Goal: Find specific page/section: Find specific page/section

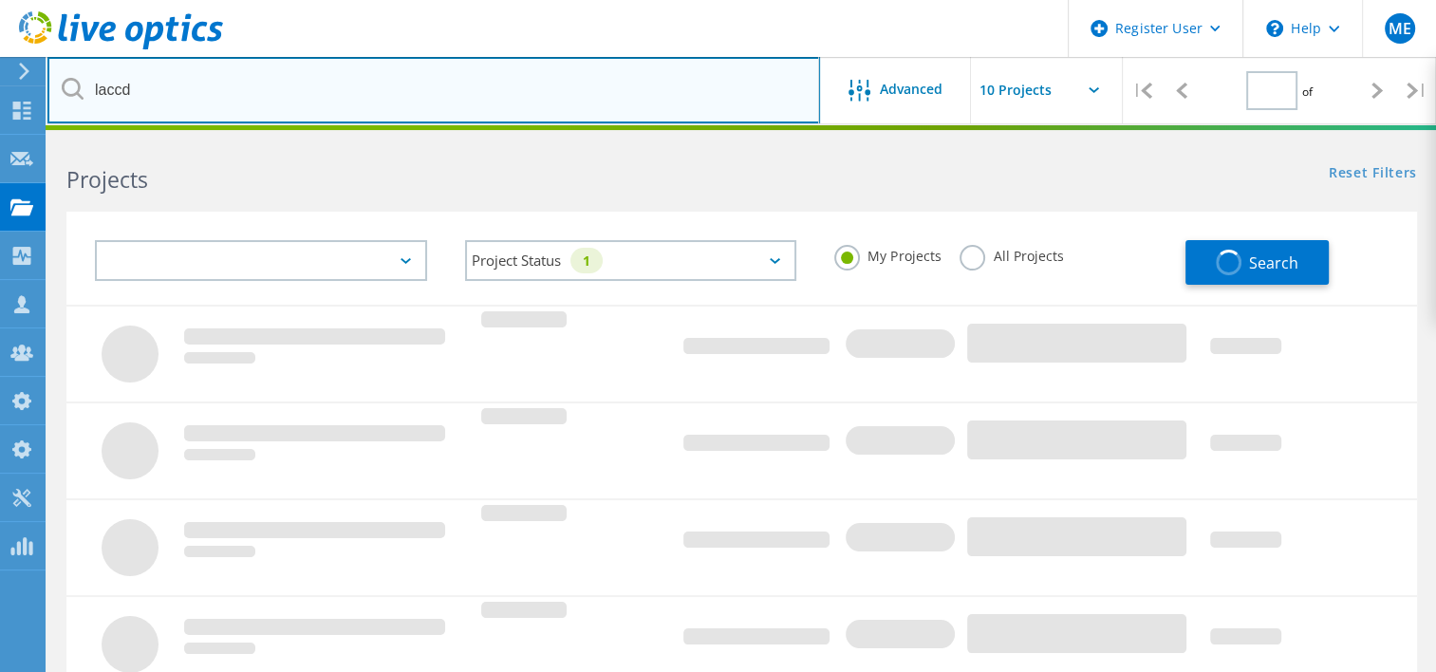
click at [608, 87] on input "laccd" at bounding box center [433, 90] width 772 height 66
type input "1"
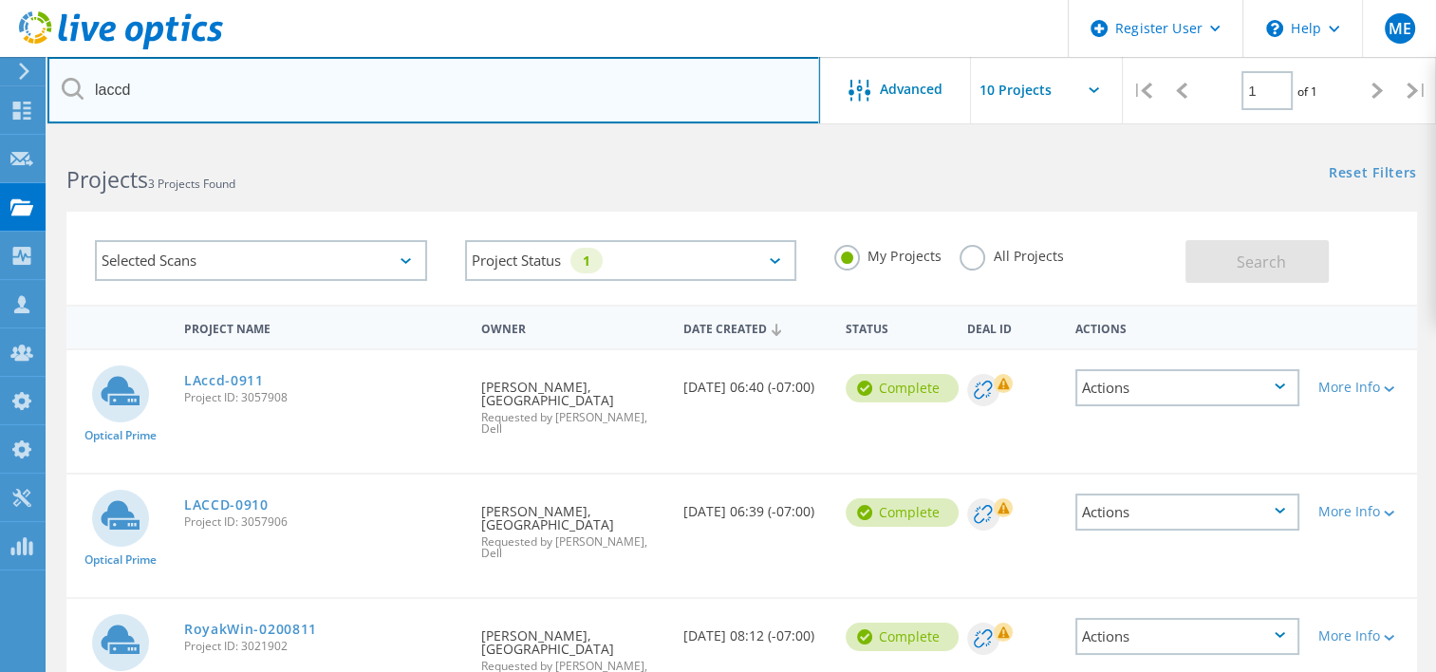
paste input "3056507"
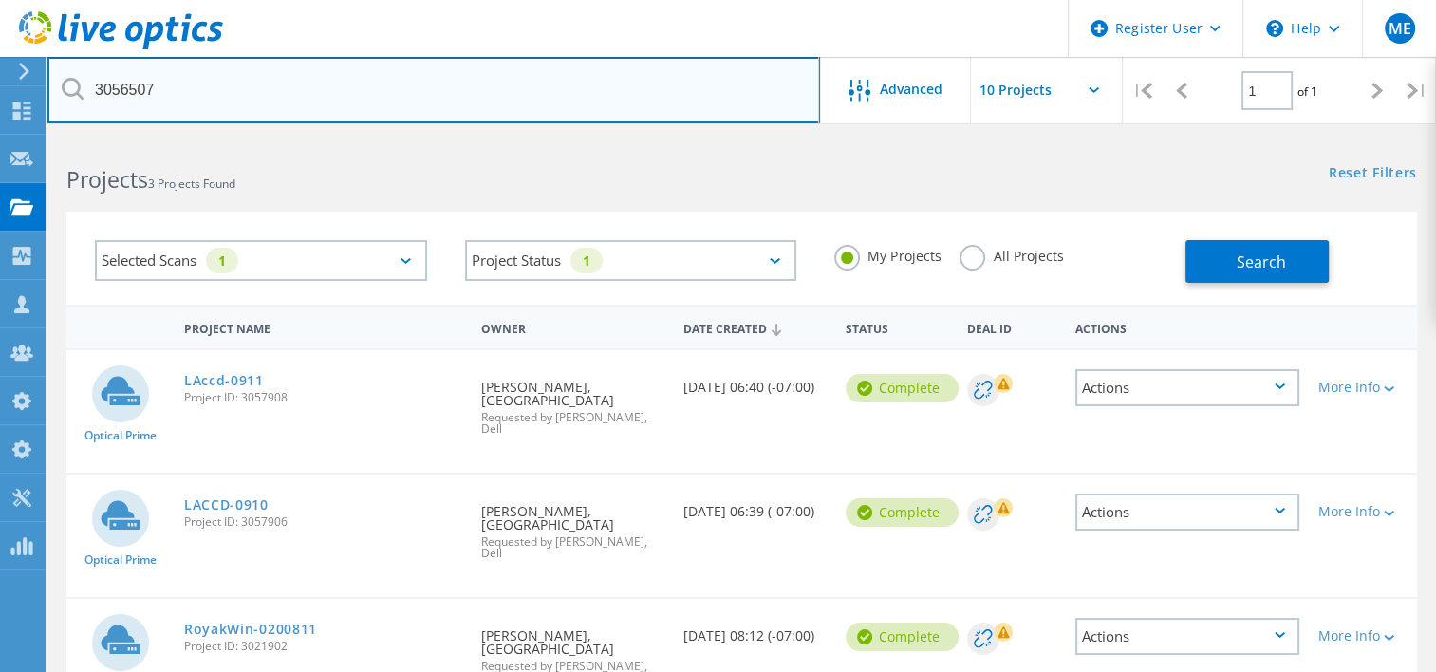
type input "3056507"
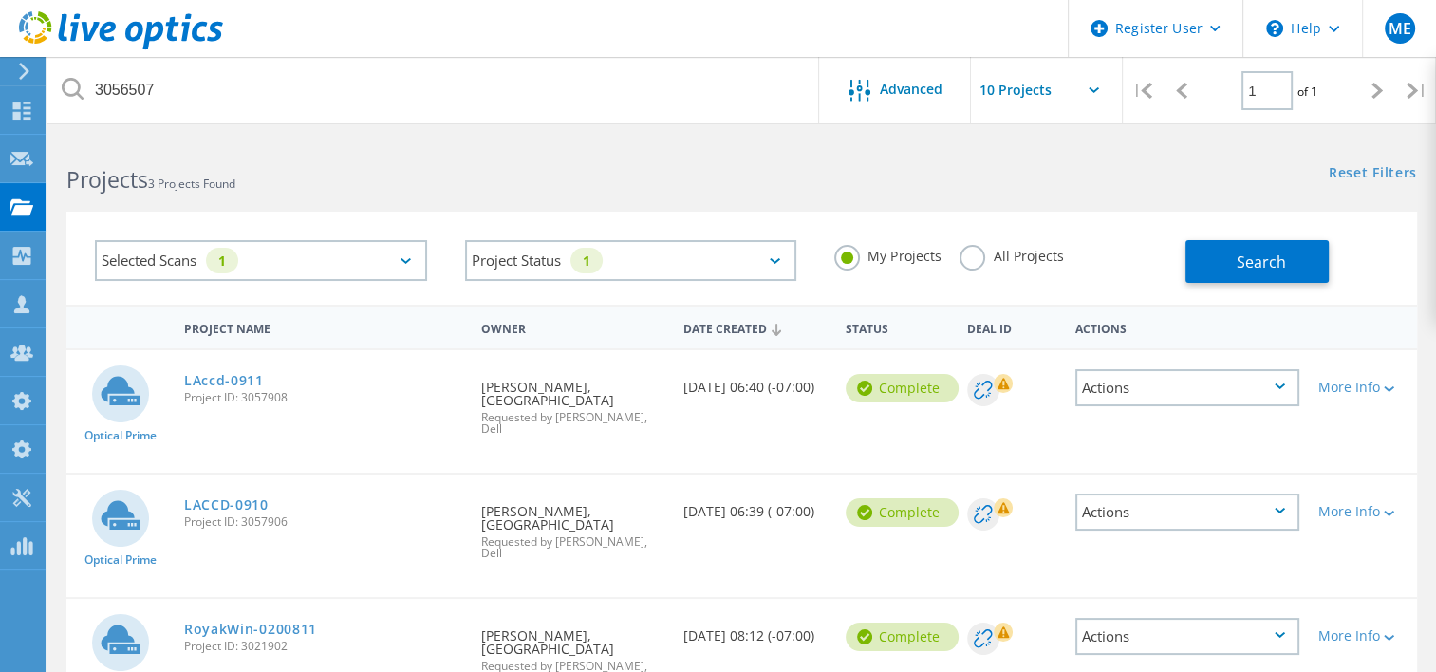
click at [407, 254] on div "Selected Scans 1" at bounding box center [261, 260] width 332 height 41
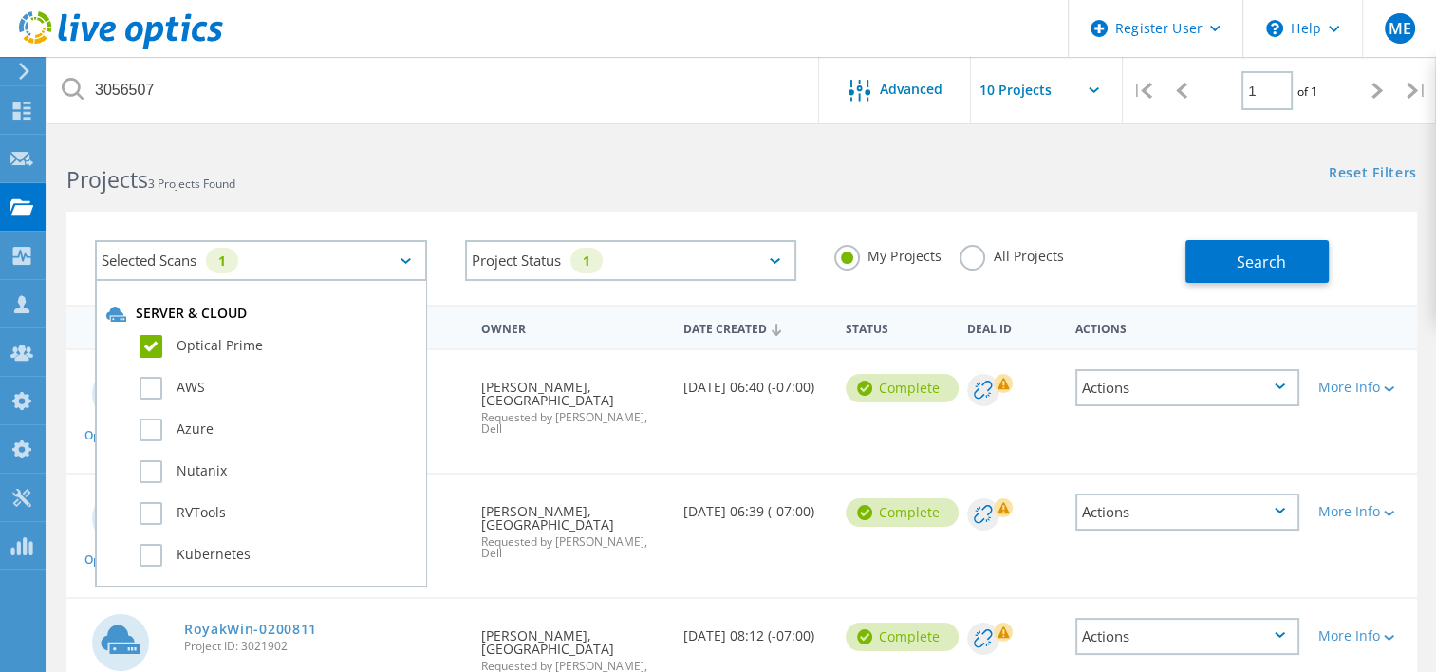
click at [211, 348] on label "Optical Prime" at bounding box center [277, 346] width 276 height 23
click at [0, 0] on input "Optical Prime" at bounding box center [0, 0] width 0 height 0
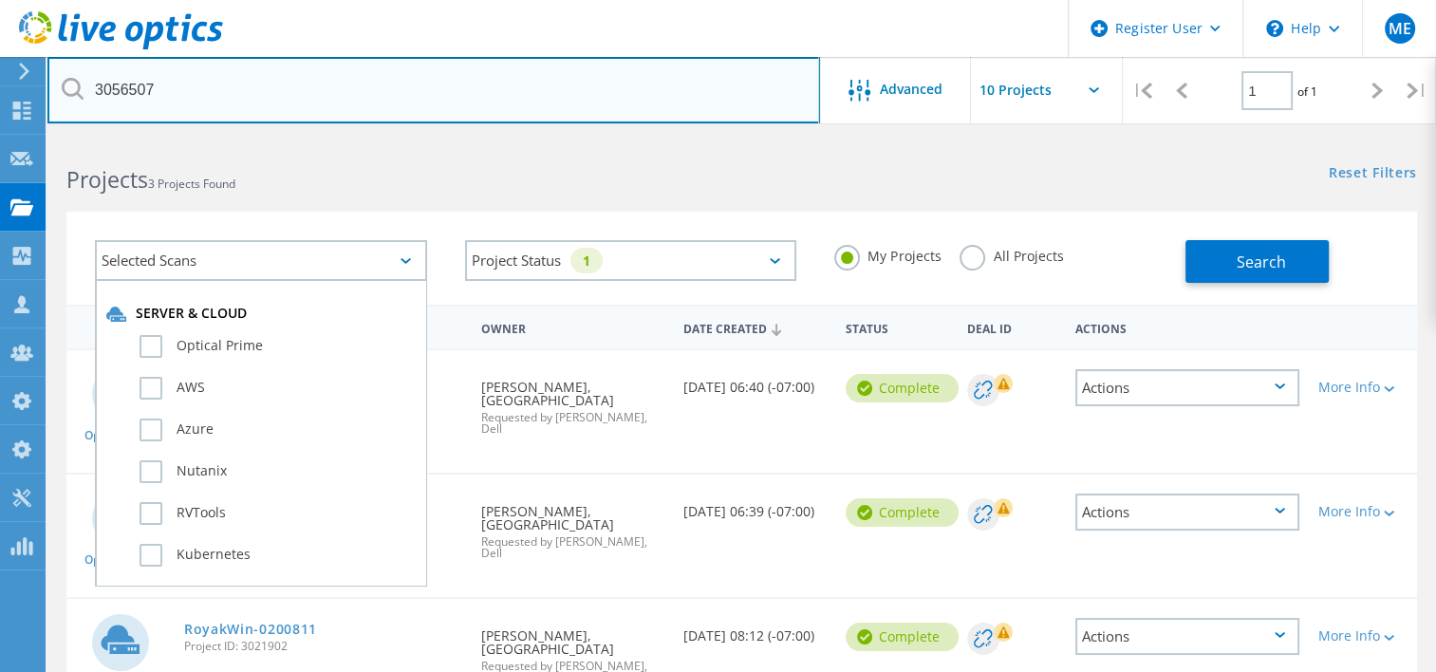
click at [526, 121] on input "3056507" at bounding box center [433, 90] width 772 height 66
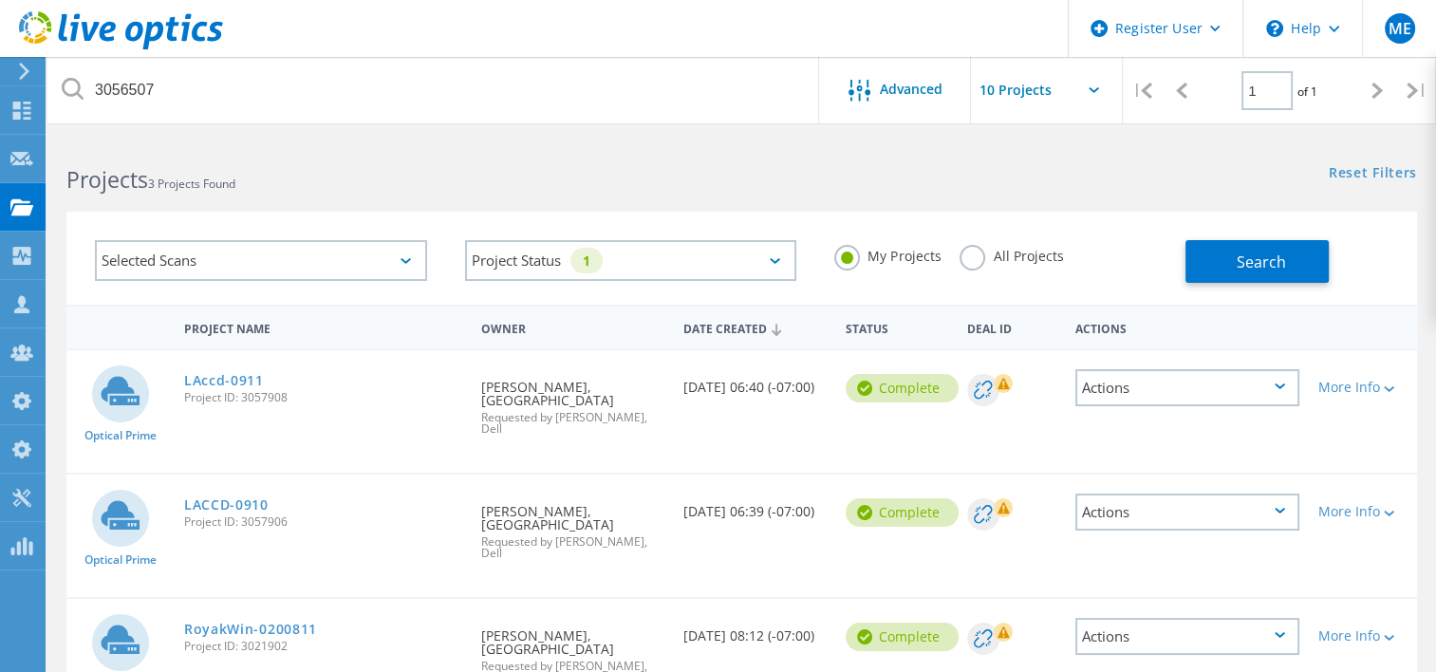
click at [973, 247] on label "All Projects" at bounding box center [1010, 254] width 103 height 18
click at [0, 0] on input "All Projects" at bounding box center [0, 0] width 0 height 0
click at [1221, 255] on button "Search" at bounding box center [1256, 261] width 143 height 43
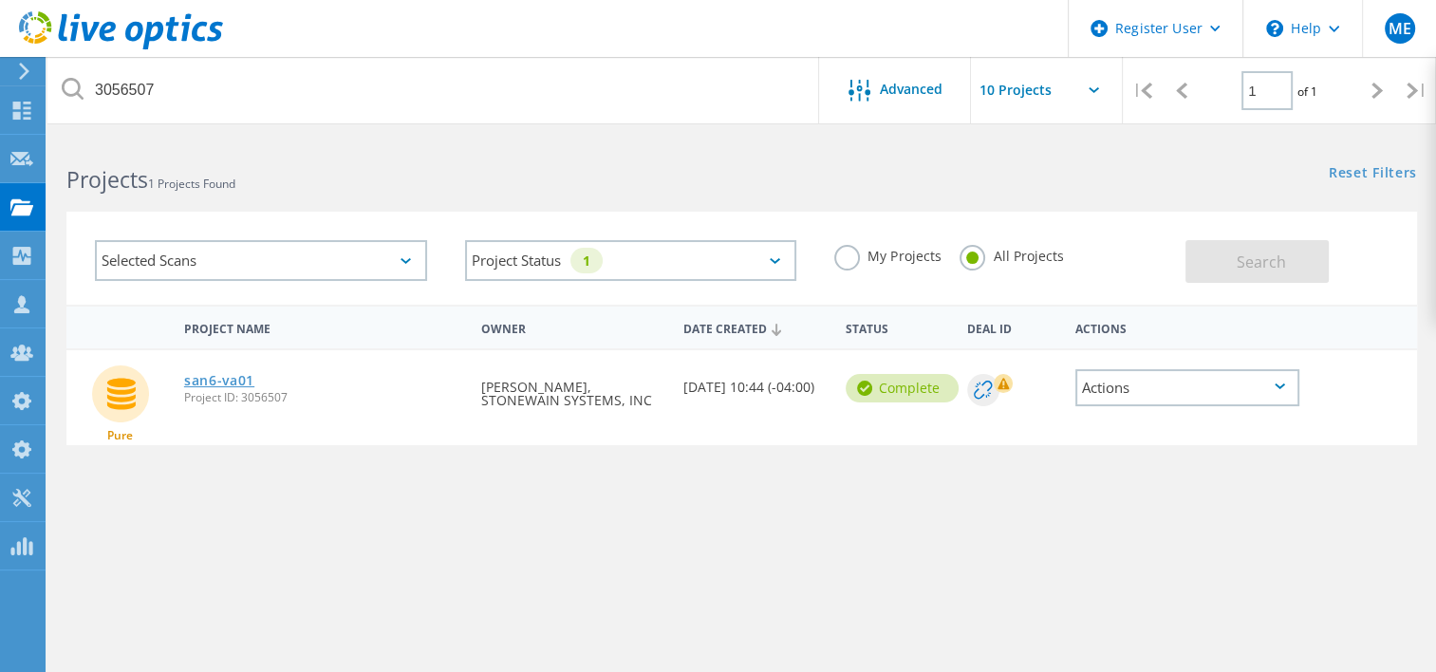
click at [209, 382] on link "san6-va01" at bounding box center [219, 380] width 70 height 13
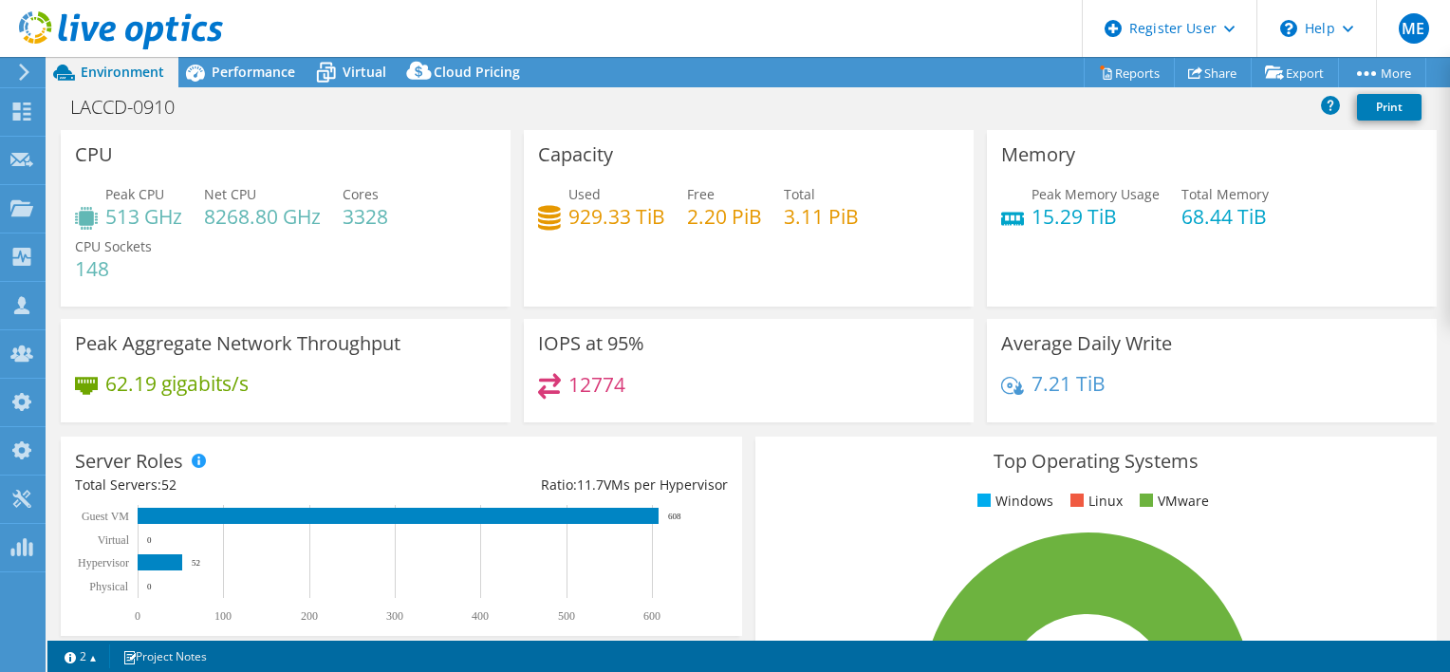
select select "USD"
click at [250, 68] on span "Performance" at bounding box center [253, 72] width 83 height 18
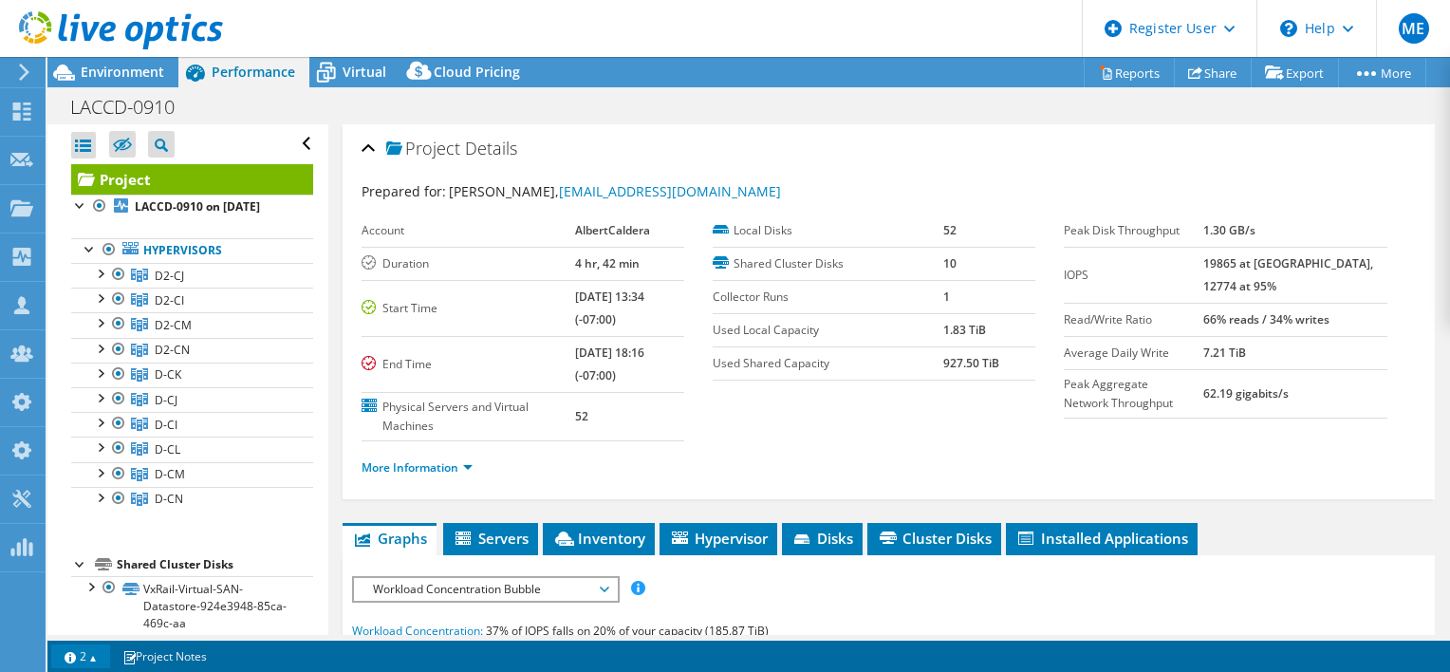
click at [98, 656] on link "2" at bounding box center [80, 656] width 59 height 24
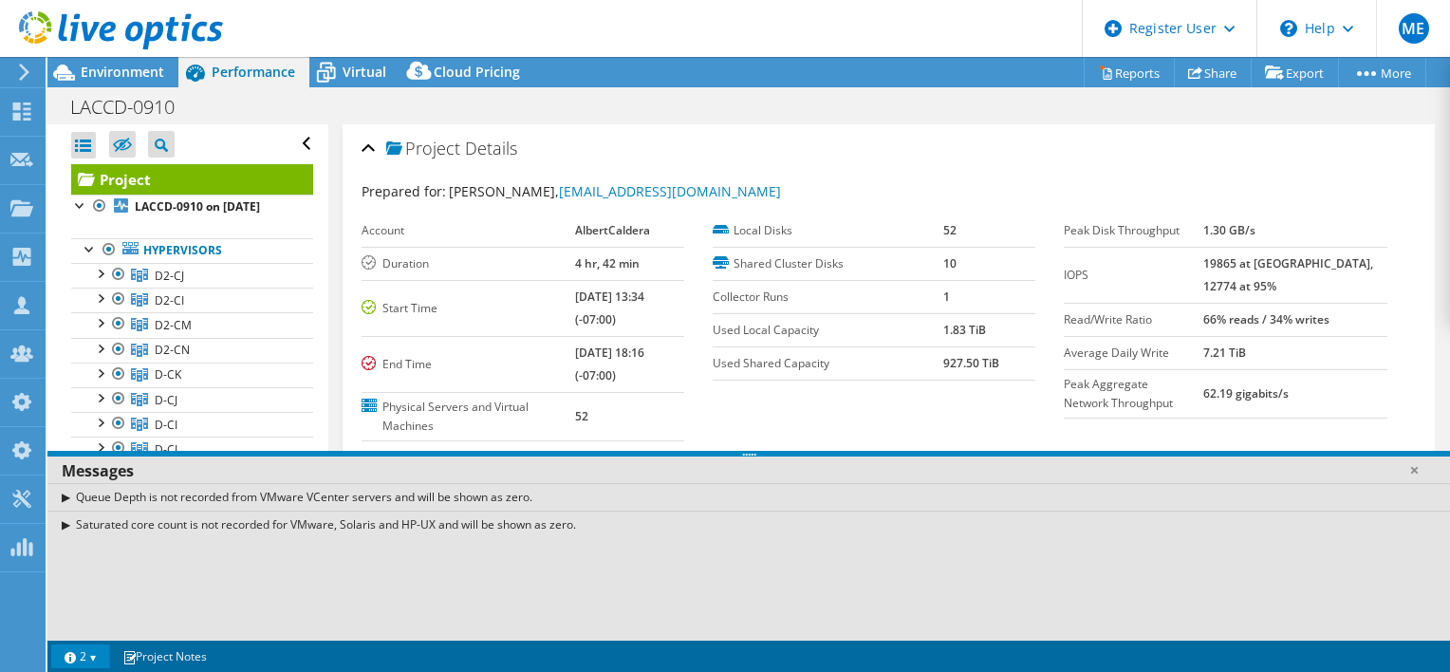
click at [98, 656] on link "2" at bounding box center [80, 656] width 59 height 24
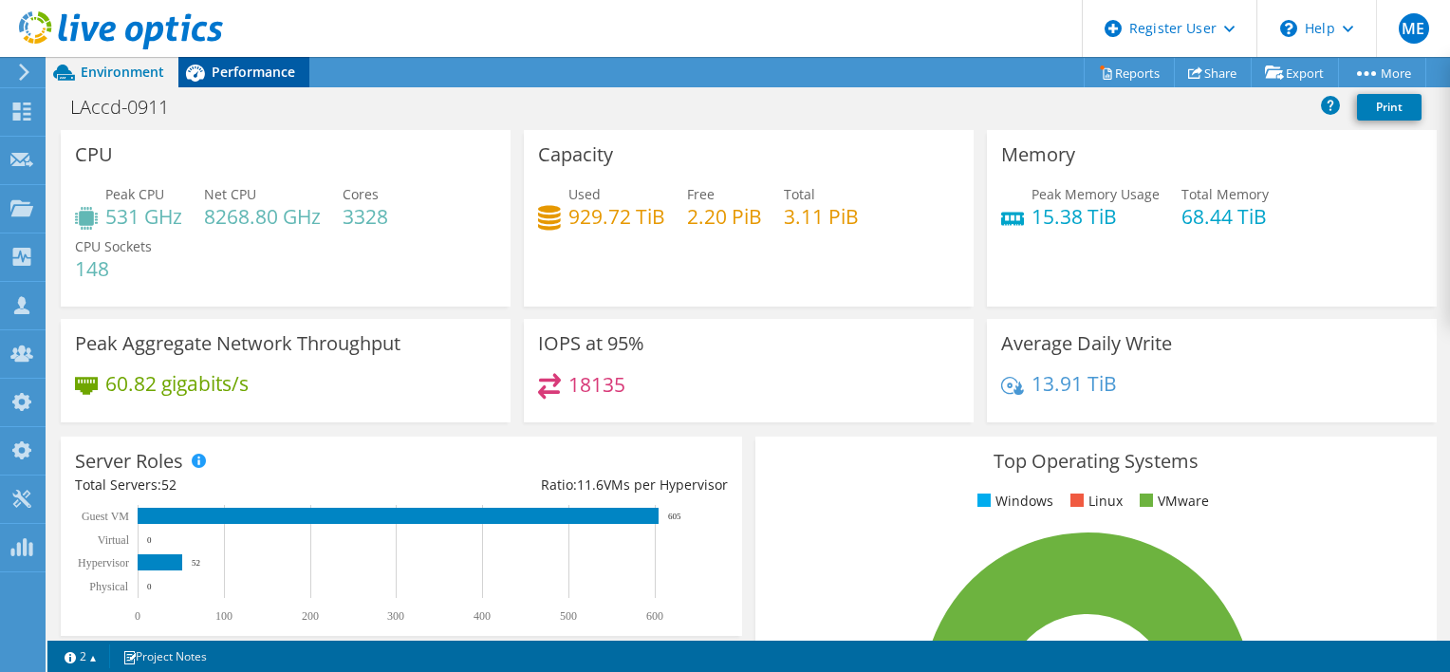
click at [258, 81] on div "Performance" at bounding box center [243, 72] width 131 height 30
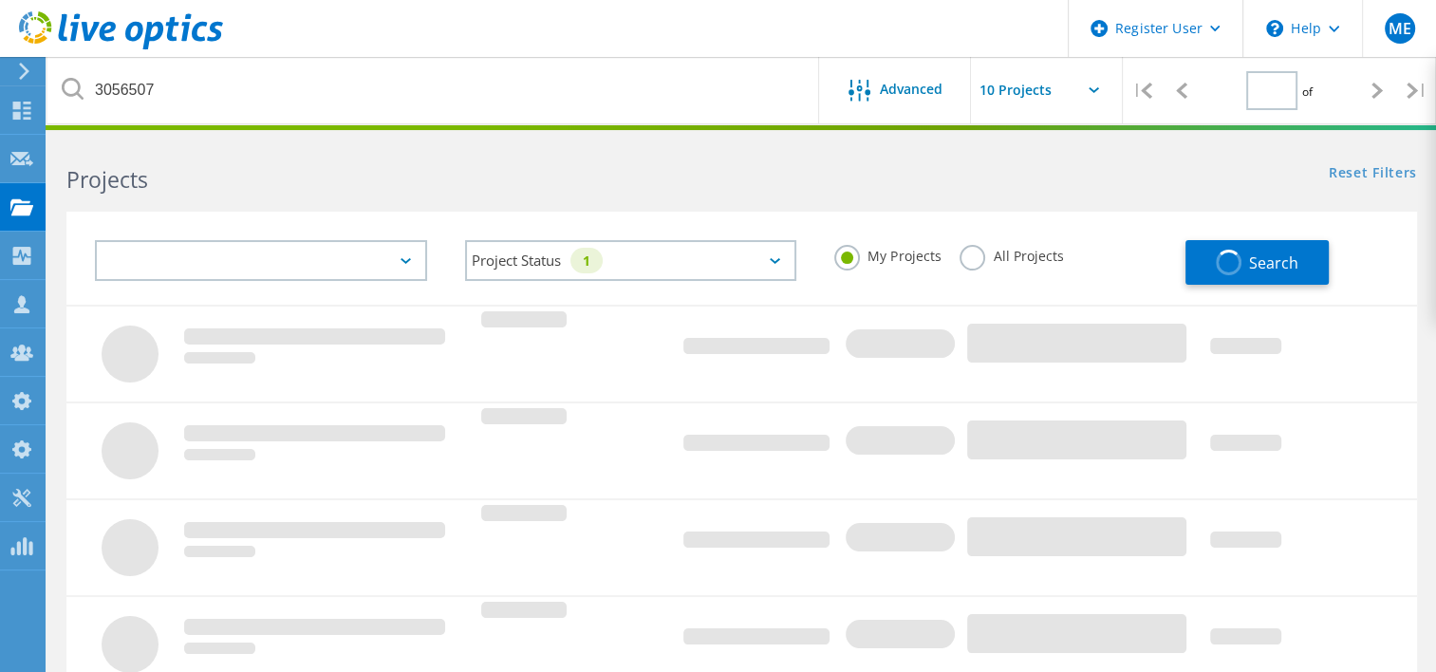
type input "1"
click at [964, 259] on label "All Projects" at bounding box center [1010, 254] width 103 height 18
click at [0, 0] on input "All Projects" at bounding box center [0, 0] width 0 height 0
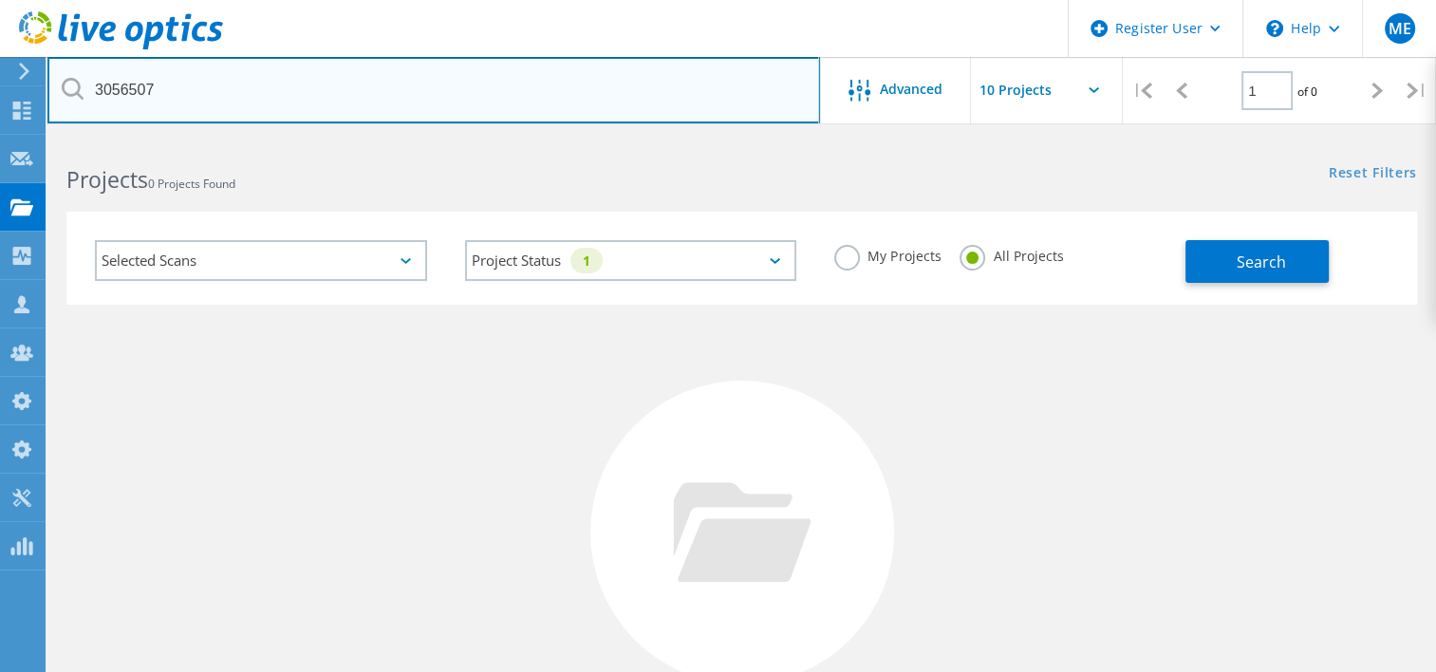
click at [654, 95] on input "3056507" at bounding box center [433, 90] width 772 height 66
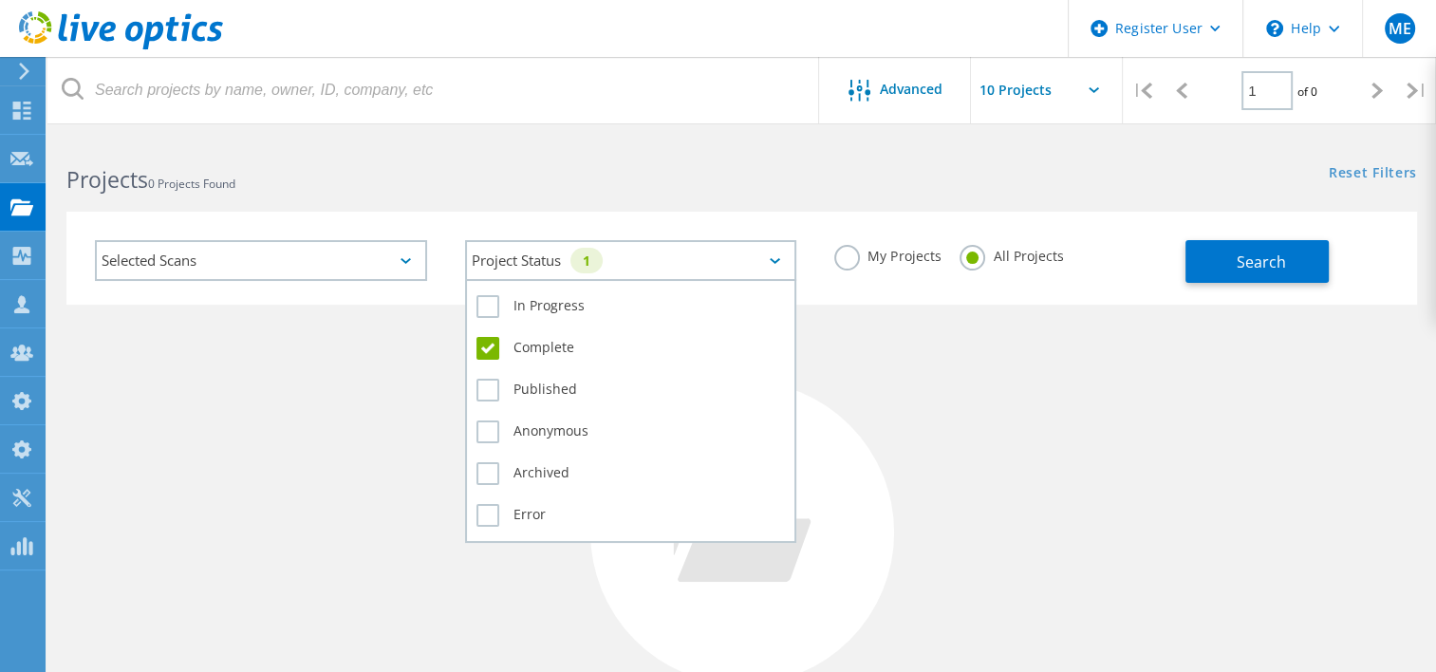
click at [683, 260] on div "Project Status 1" at bounding box center [631, 260] width 332 height 41
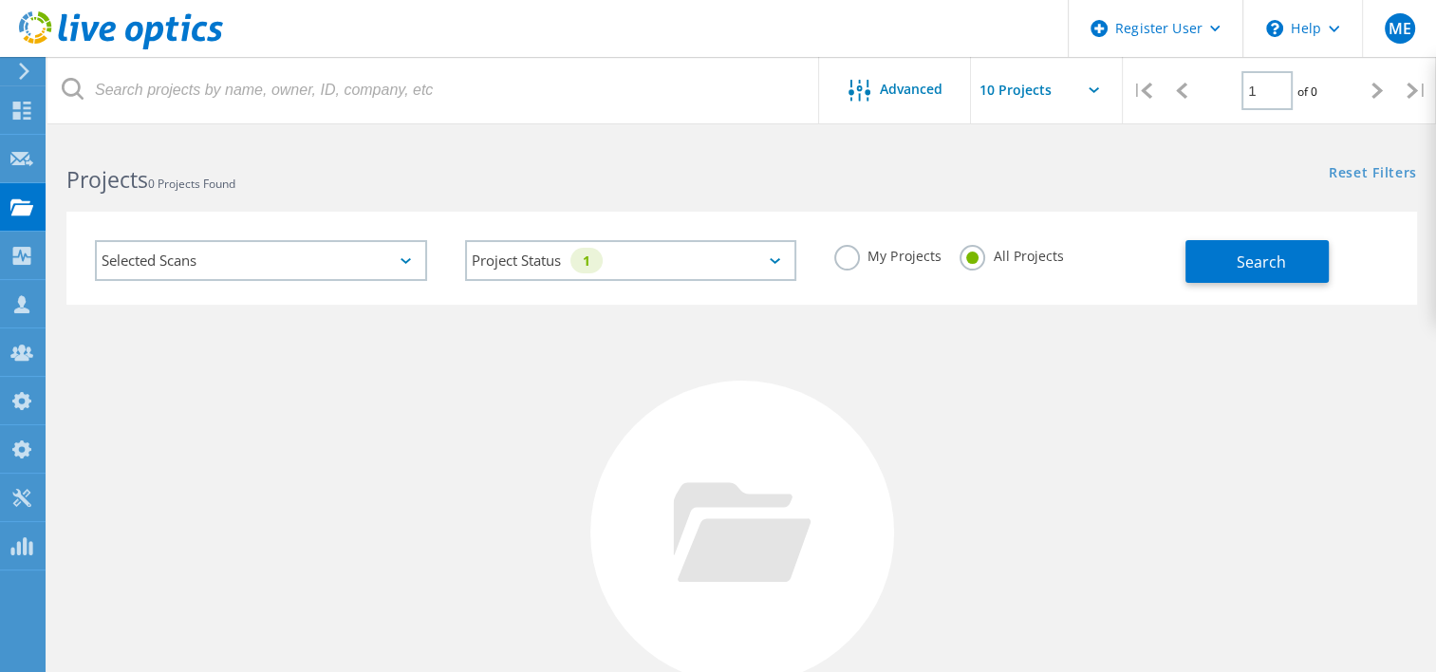
click at [360, 256] on div "Selected Scans" at bounding box center [261, 260] width 332 height 41
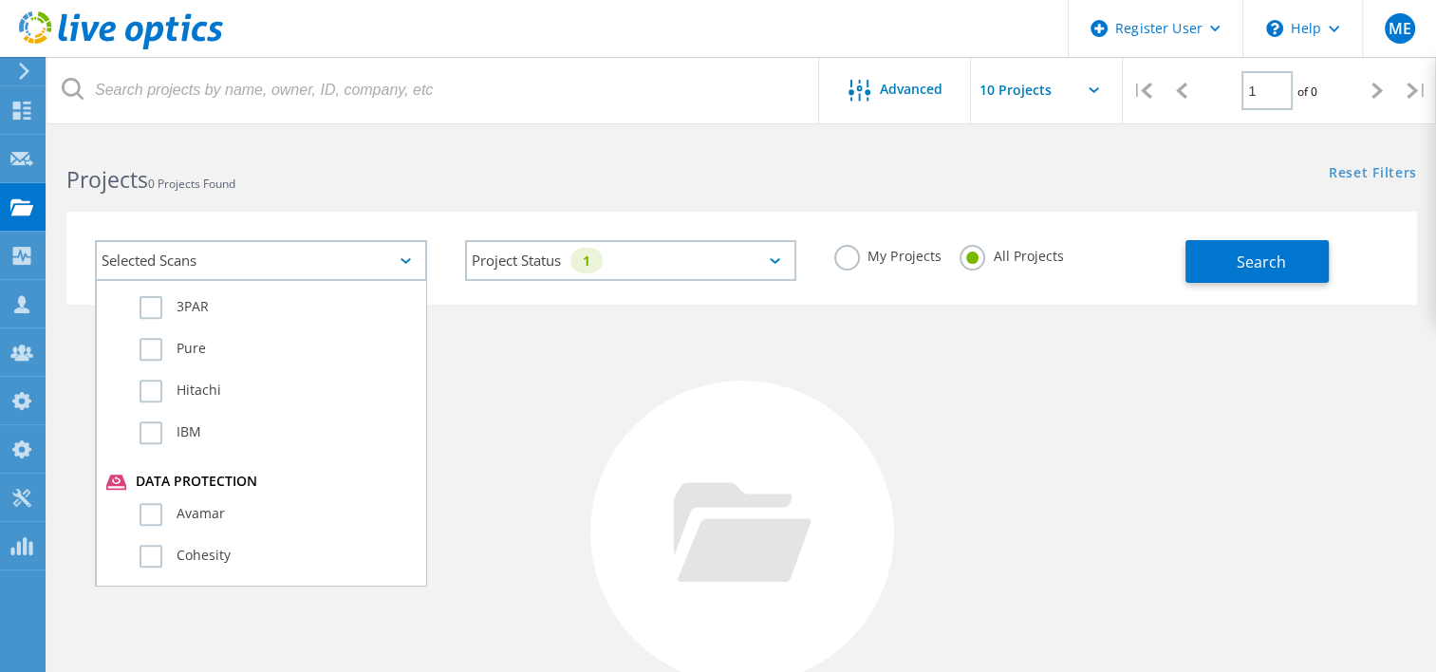
scroll to position [842, 0]
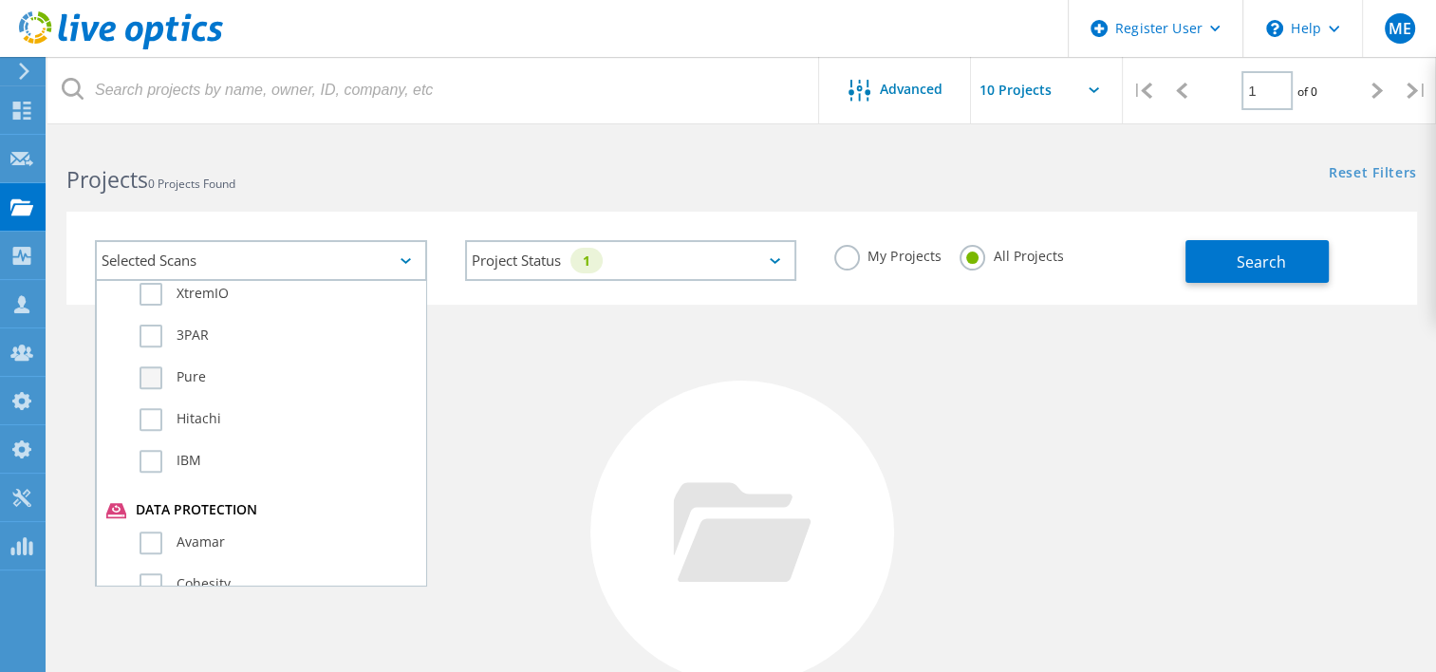
click at [191, 366] on label "Pure" at bounding box center [277, 377] width 276 height 23
click at [0, 0] on input "Pure" at bounding box center [0, 0] width 0 height 0
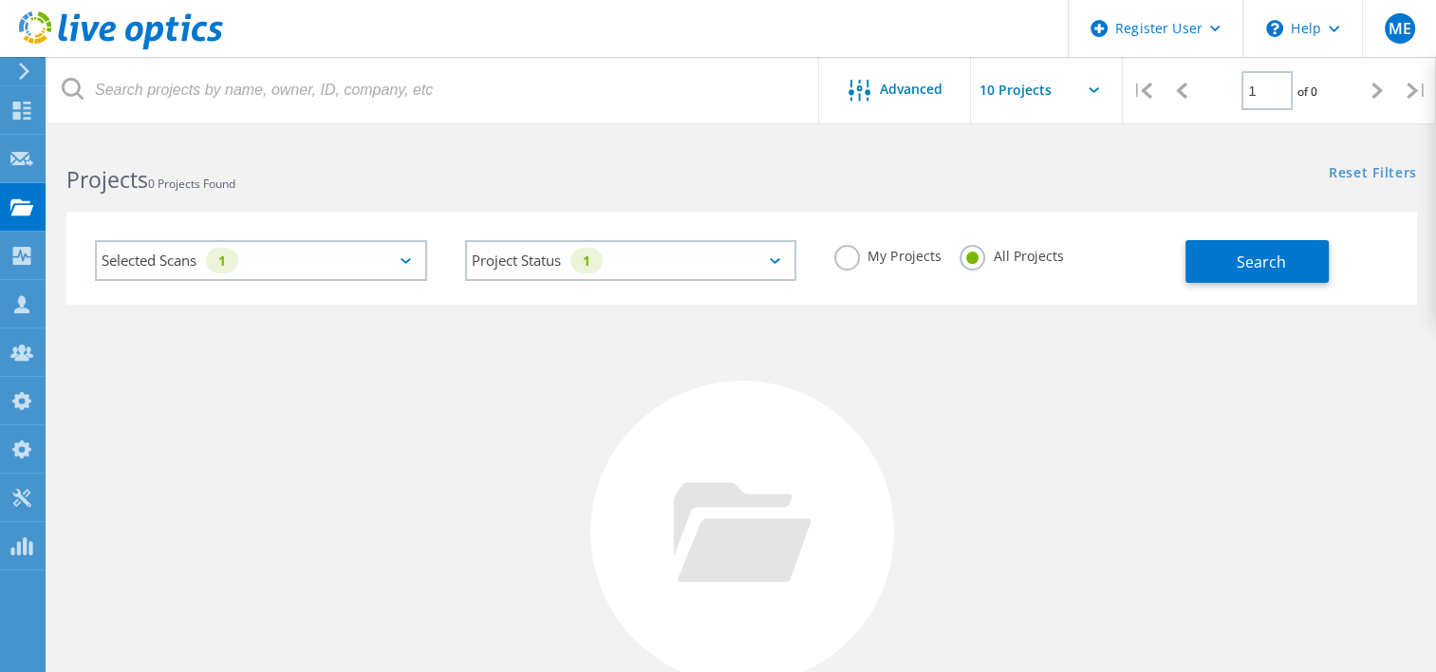
click at [591, 422] on div "No Projects Found Try refining your search." at bounding box center [741, 550] width 1350 height 491
click at [1225, 257] on button "Search" at bounding box center [1256, 261] width 143 height 43
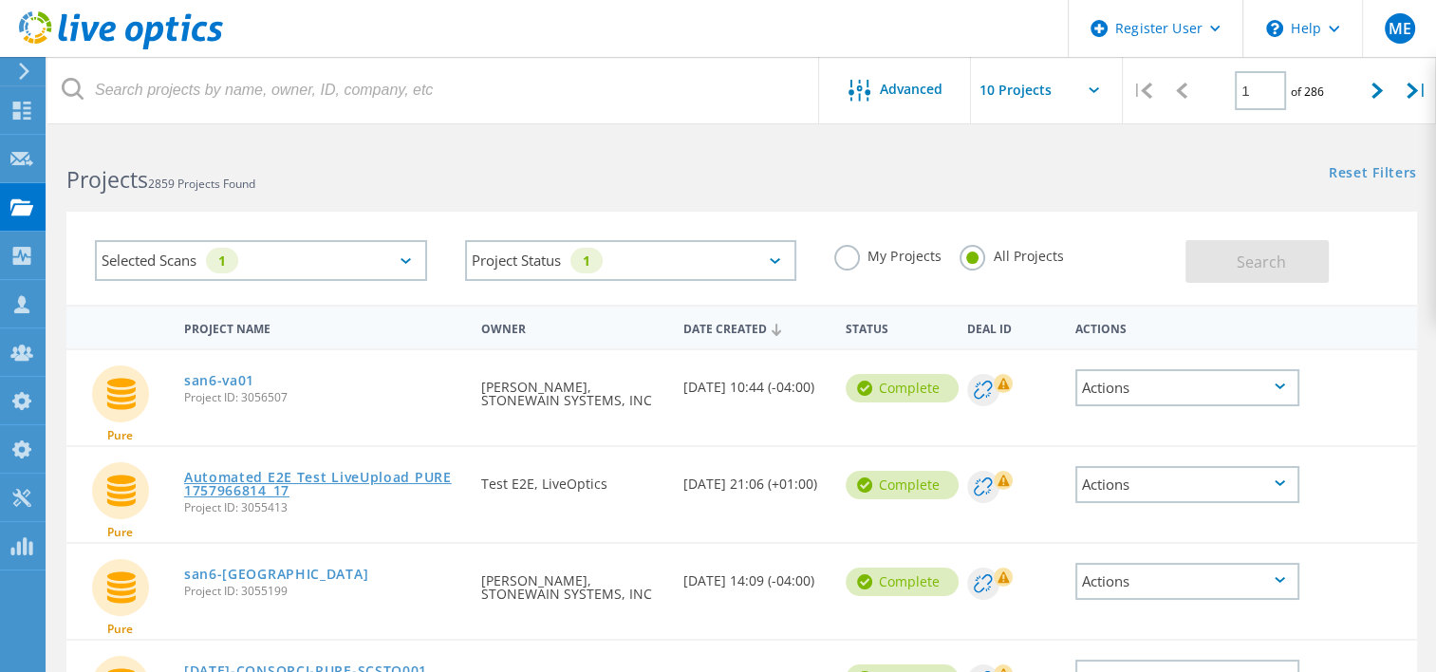
click at [414, 471] on link "Automated E2E Test LiveUpload PURE 1757966814_17" at bounding box center [323, 484] width 278 height 27
